Goal: Book appointment/travel/reservation

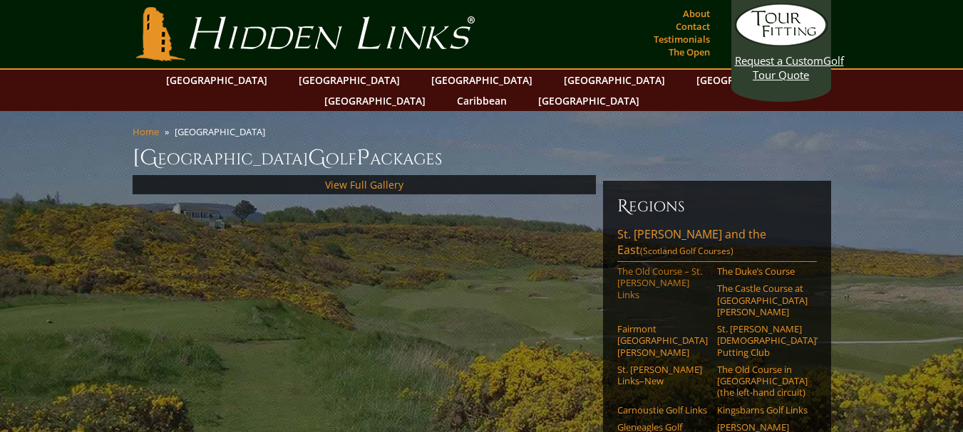
click at [652, 266] on link "The Old Course – St. [PERSON_NAME] Links" at bounding box center [662, 283] width 90 height 35
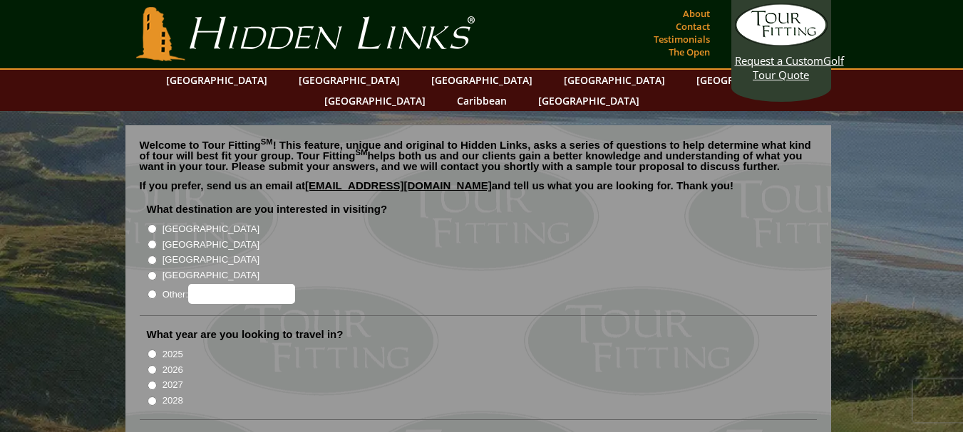
click at [151, 240] on input "[GEOGRAPHIC_DATA]" at bounding box center [151, 244] width 9 height 9
radio input "true"
click at [153, 366] on input "2026" at bounding box center [151, 370] width 9 height 9
radio input "true"
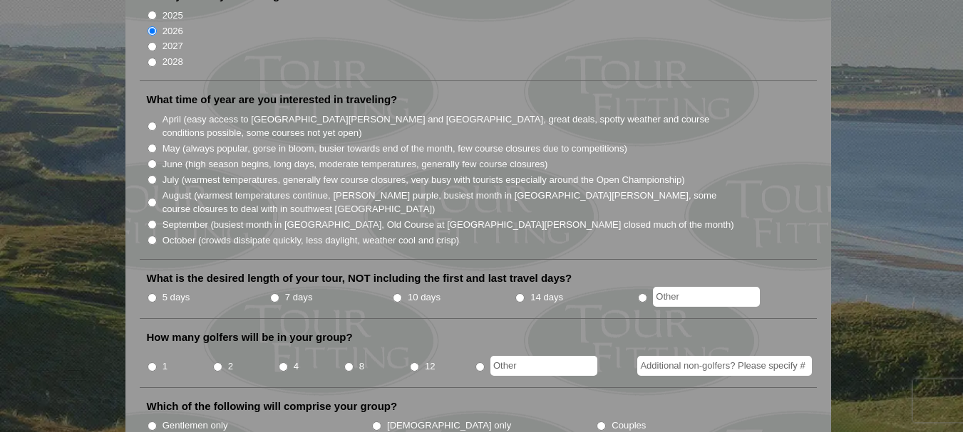
scroll to position [343, 0]
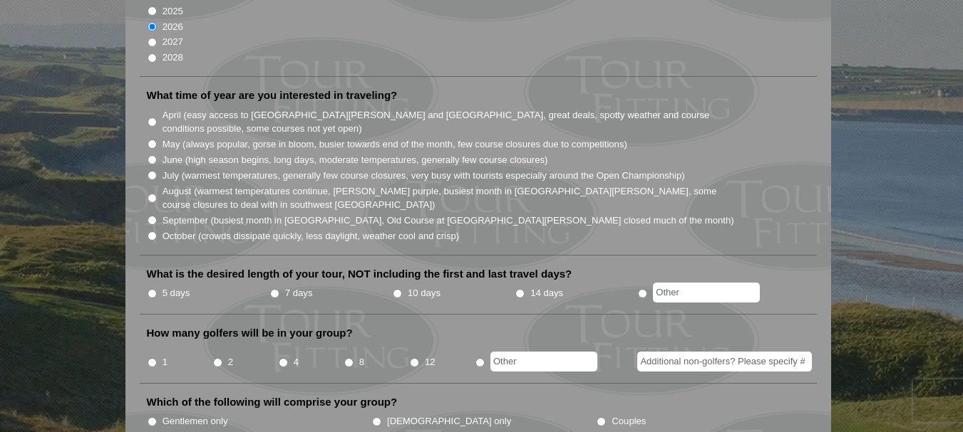
click at [151, 171] on input "July (warmest temperatures, generally few course closures, very busy with touri…" at bounding box center [151, 175] width 9 height 9
radio input "true"
click at [155, 289] on input "5 days" at bounding box center [151, 293] width 9 height 9
radio input "true"
click at [221, 358] on input "2" at bounding box center [217, 362] width 9 height 9
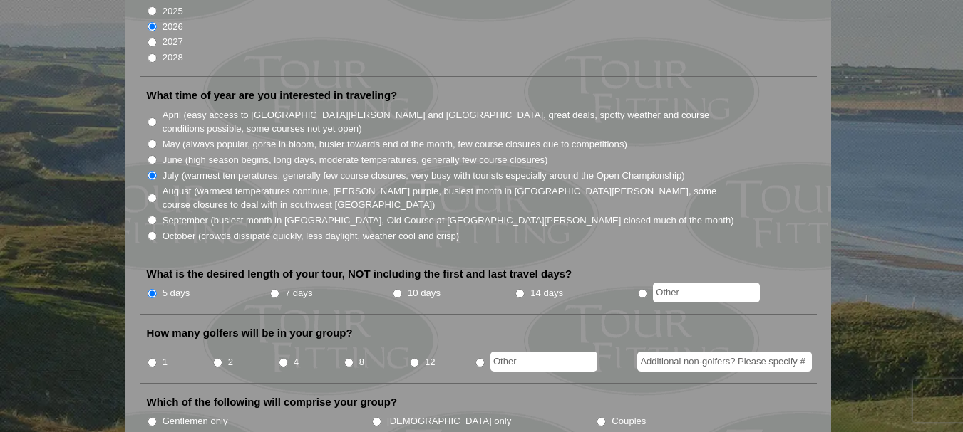
radio input "true"
click at [152, 418] on input "Gentlemen only" at bounding box center [151, 422] width 9 height 9
radio input "true"
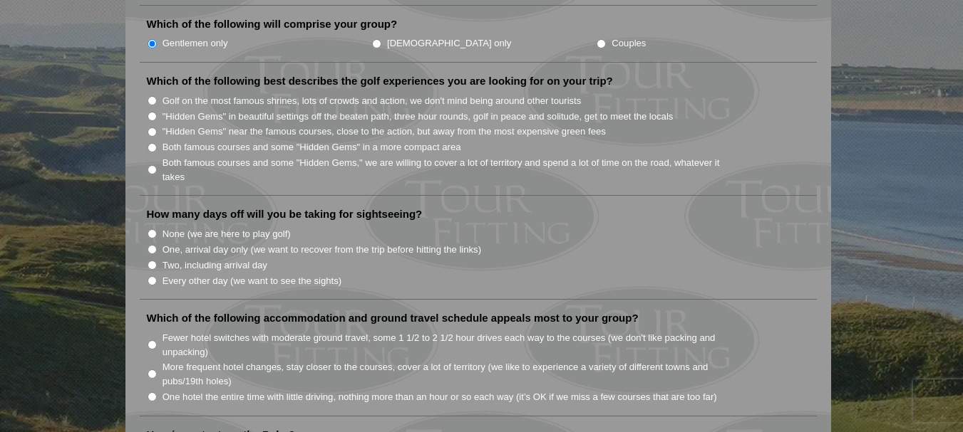
scroll to position [730, 0]
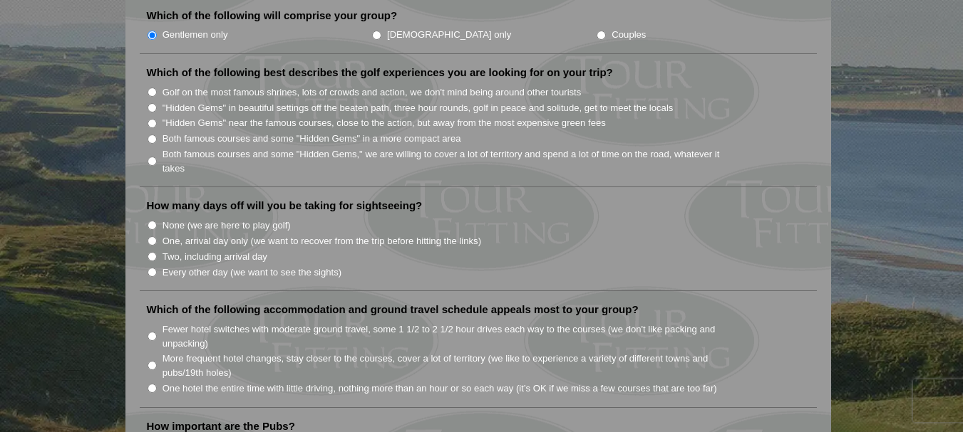
click at [152, 88] on input "Golf on the most famous shrines, lots of crowds and action, we don't mind being…" at bounding box center [151, 92] width 9 height 9
radio input "true"
click at [151, 221] on input "None (we are here to play golf)" at bounding box center [151, 225] width 9 height 9
radio input "true"
click at [152, 332] on input "Fewer hotel switches with moderate ground travel, some 1 1/2 to 2 1/2 hour driv…" at bounding box center [151, 336] width 9 height 9
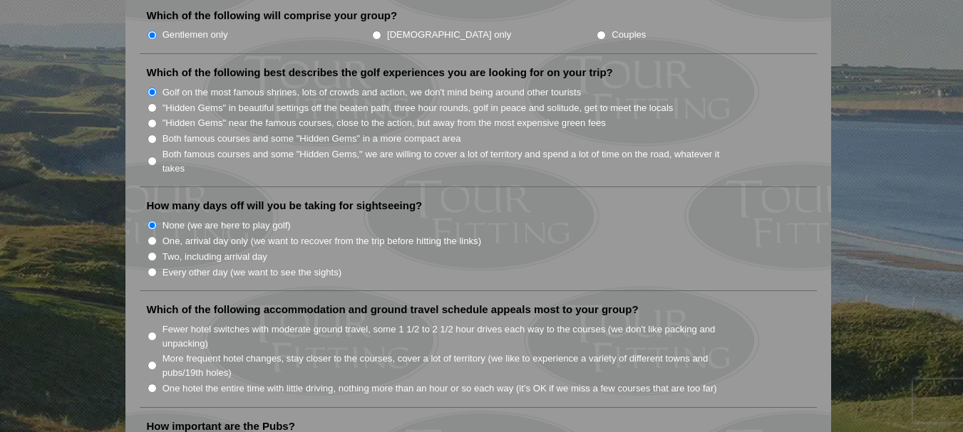
radio input "true"
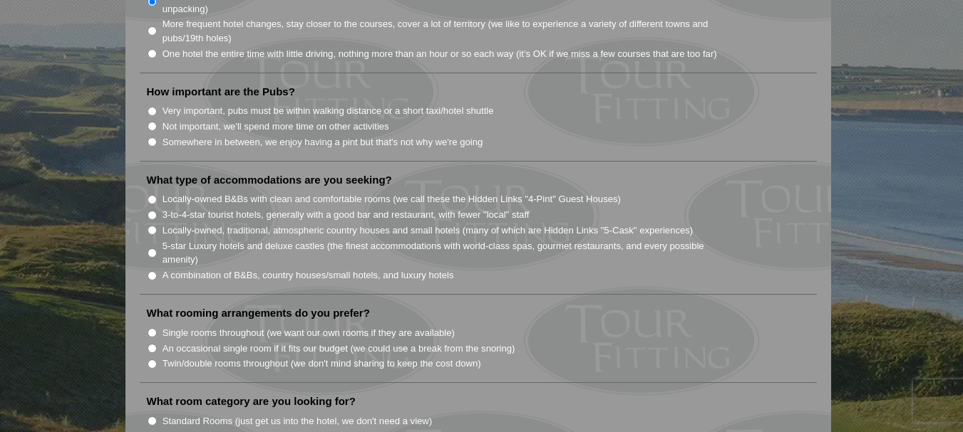
scroll to position [1074, 0]
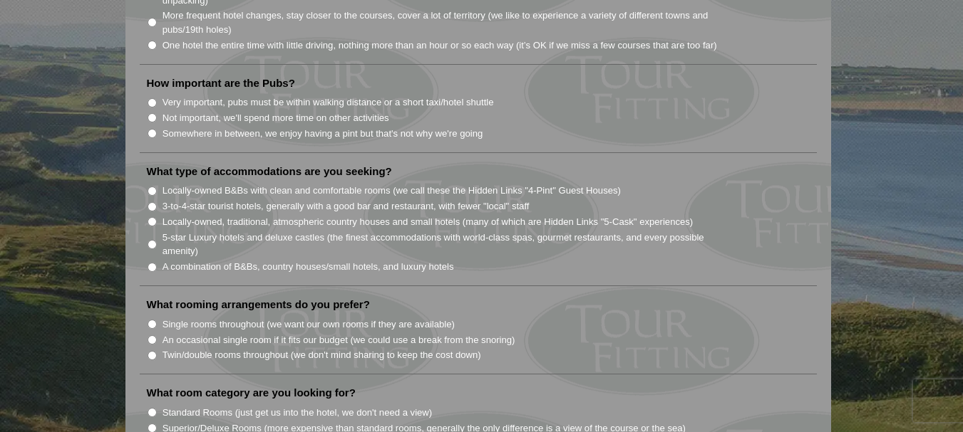
click at [151, 113] on input "Not important, we'll spend more time on other activities" at bounding box center [151, 117] width 9 height 9
radio input "true"
click at [151, 187] on input "Locally-owned B&Bs with clean and comfortable rooms (we call these the Hidden L…" at bounding box center [151, 191] width 9 height 9
radio input "true"
click at [152, 351] on input "Twin/double rooms throughout (we don't mind sharing to keep the cost down)" at bounding box center [151, 355] width 9 height 9
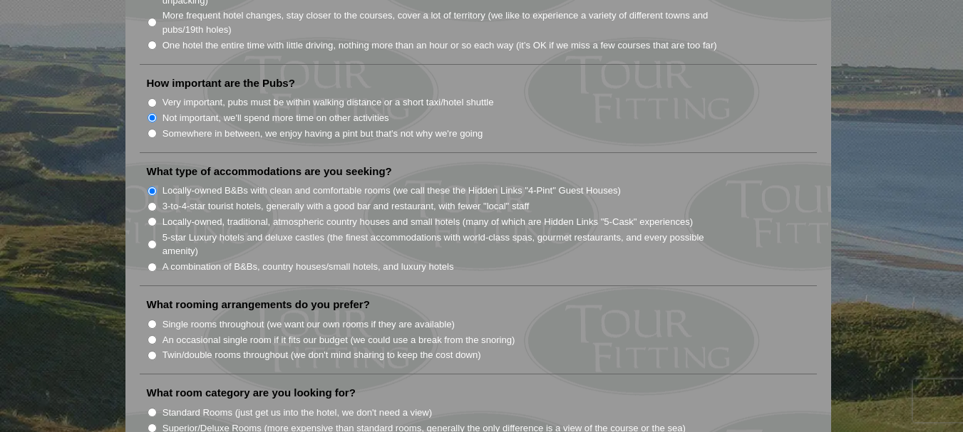
radio input "true"
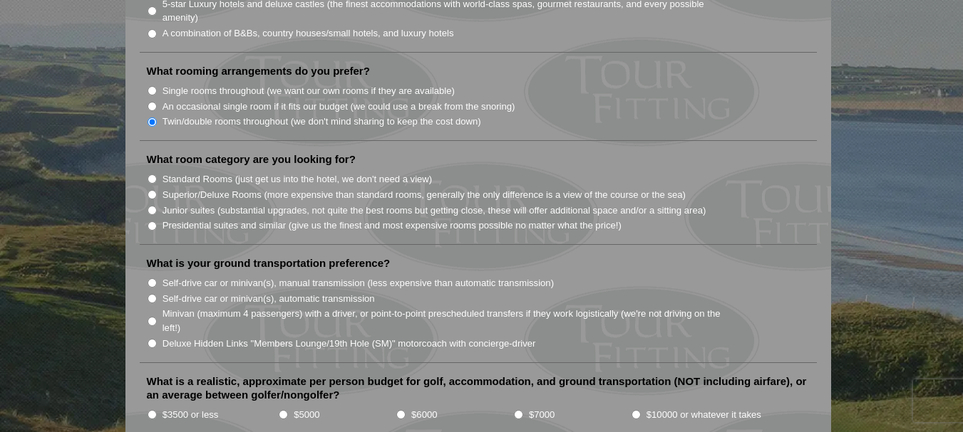
scroll to position [1330, 0]
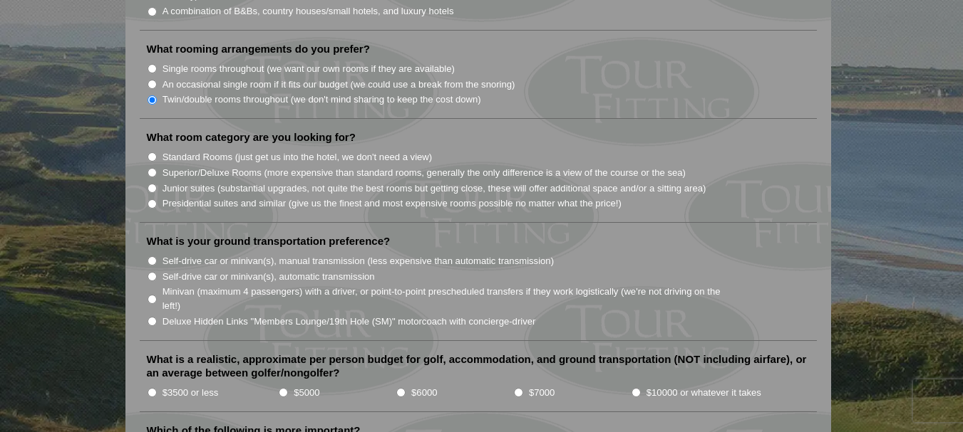
click at [154, 152] on input "Standard Rooms (just get us into the hotel, we don't need a view)" at bounding box center [151, 156] width 9 height 9
radio input "true"
